Goal: Browse casually

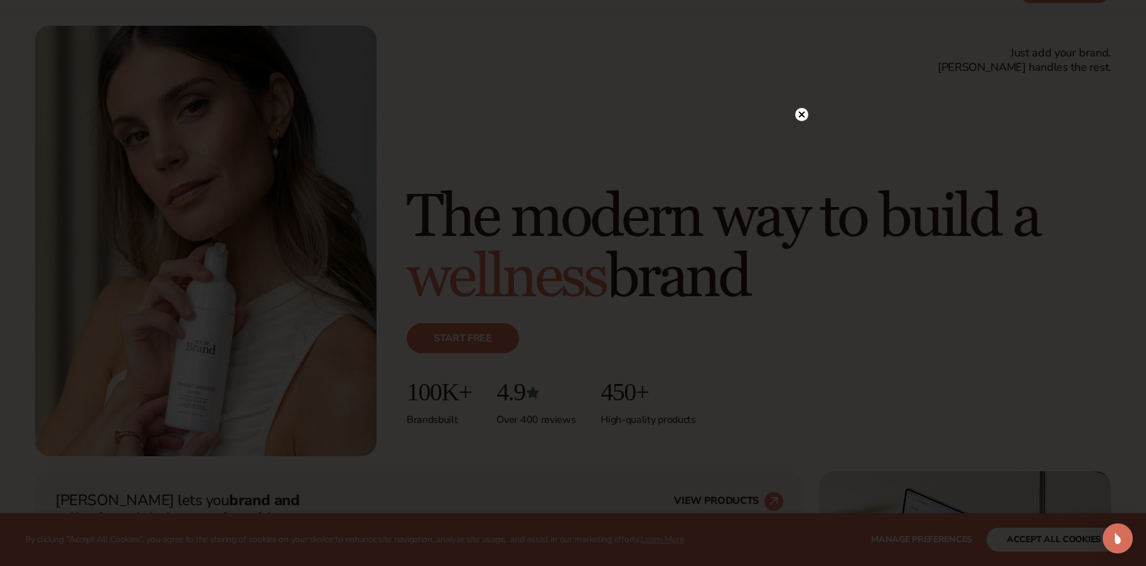
scroll to position [75, 0]
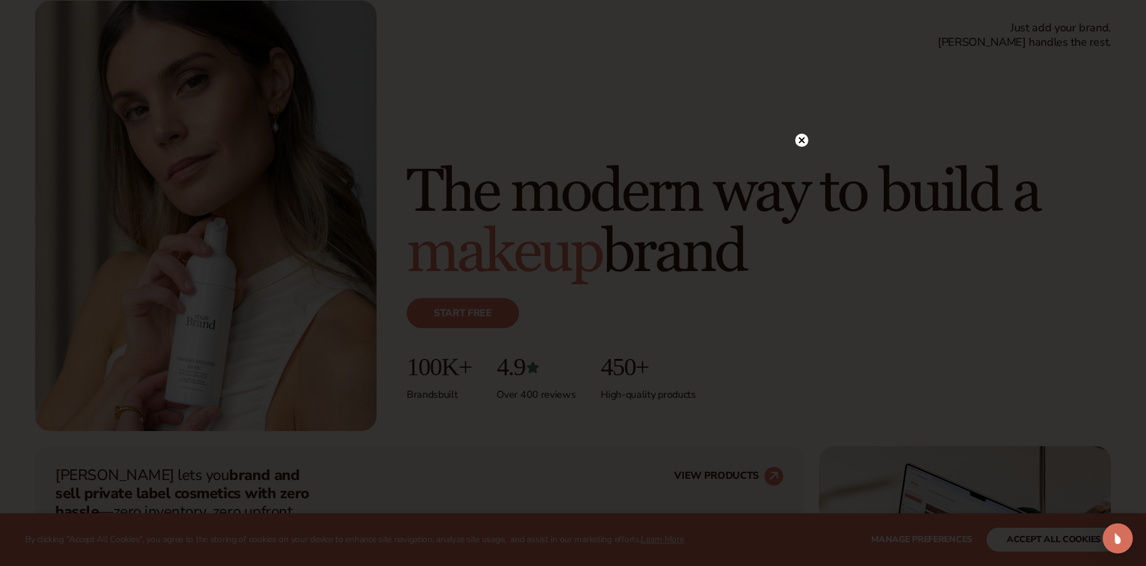
click at [799, 139] on circle at bounding box center [801, 140] width 13 height 13
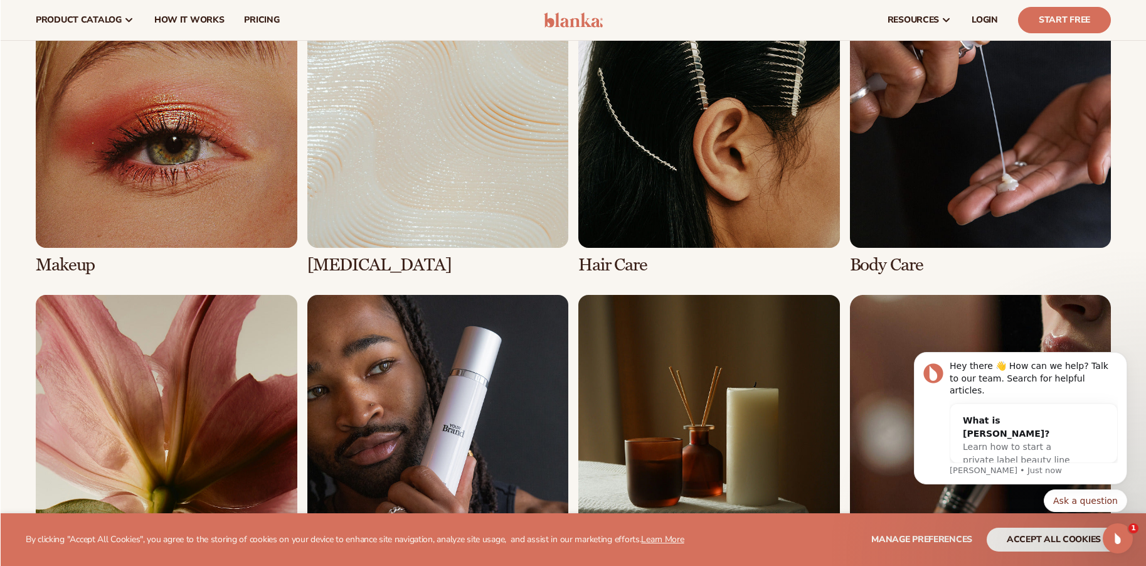
scroll to position [2616, 0]
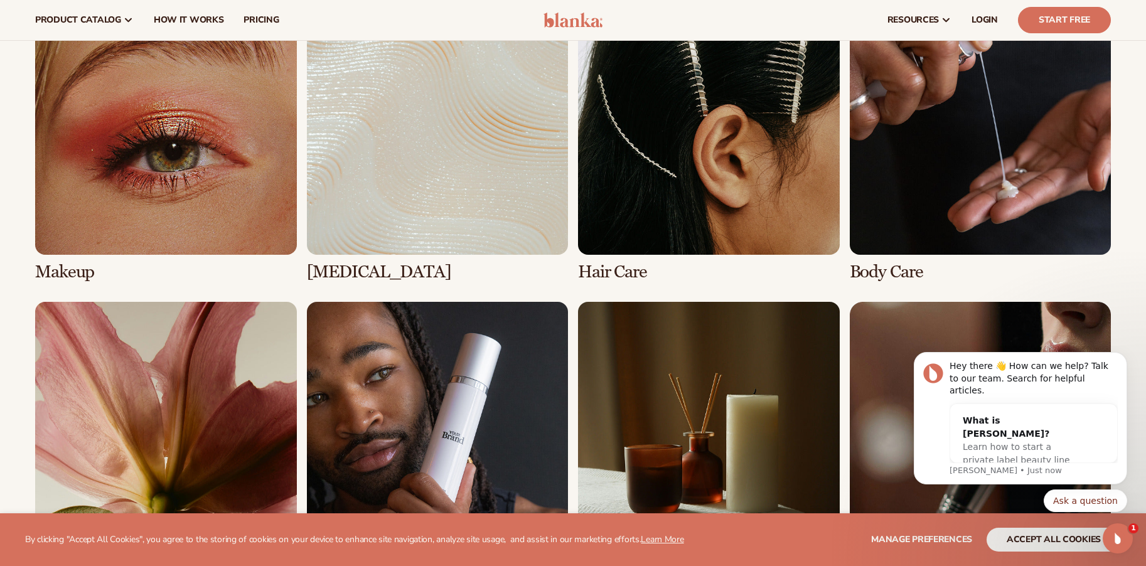
click at [81, 267] on link "1 / 8" at bounding box center [166, 138] width 262 height 288
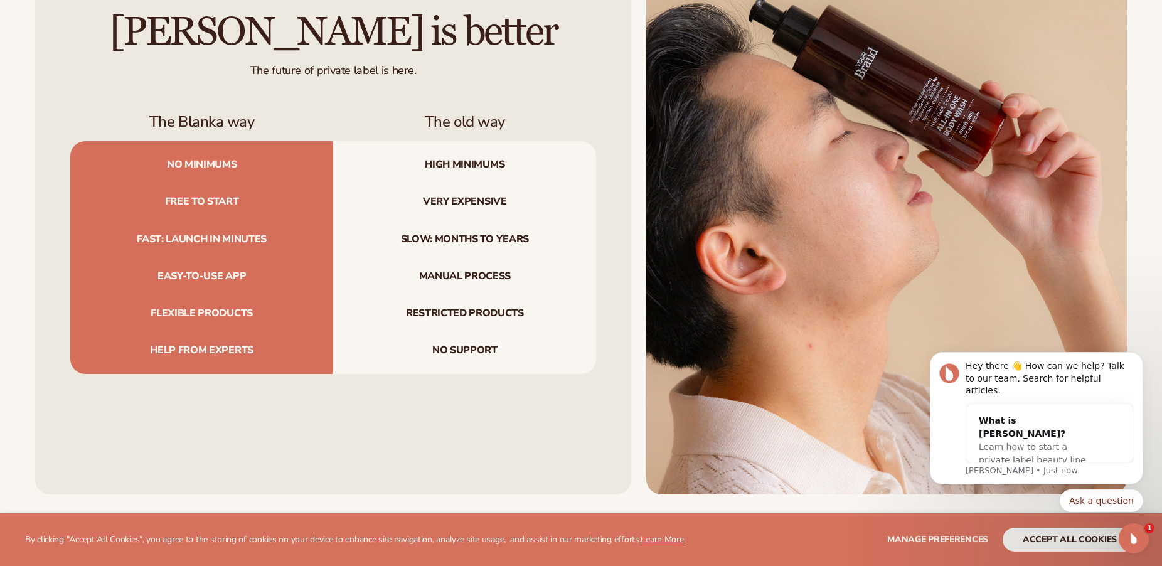
scroll to position [4325, 0]
